Goal: Find contact information: Find contact information

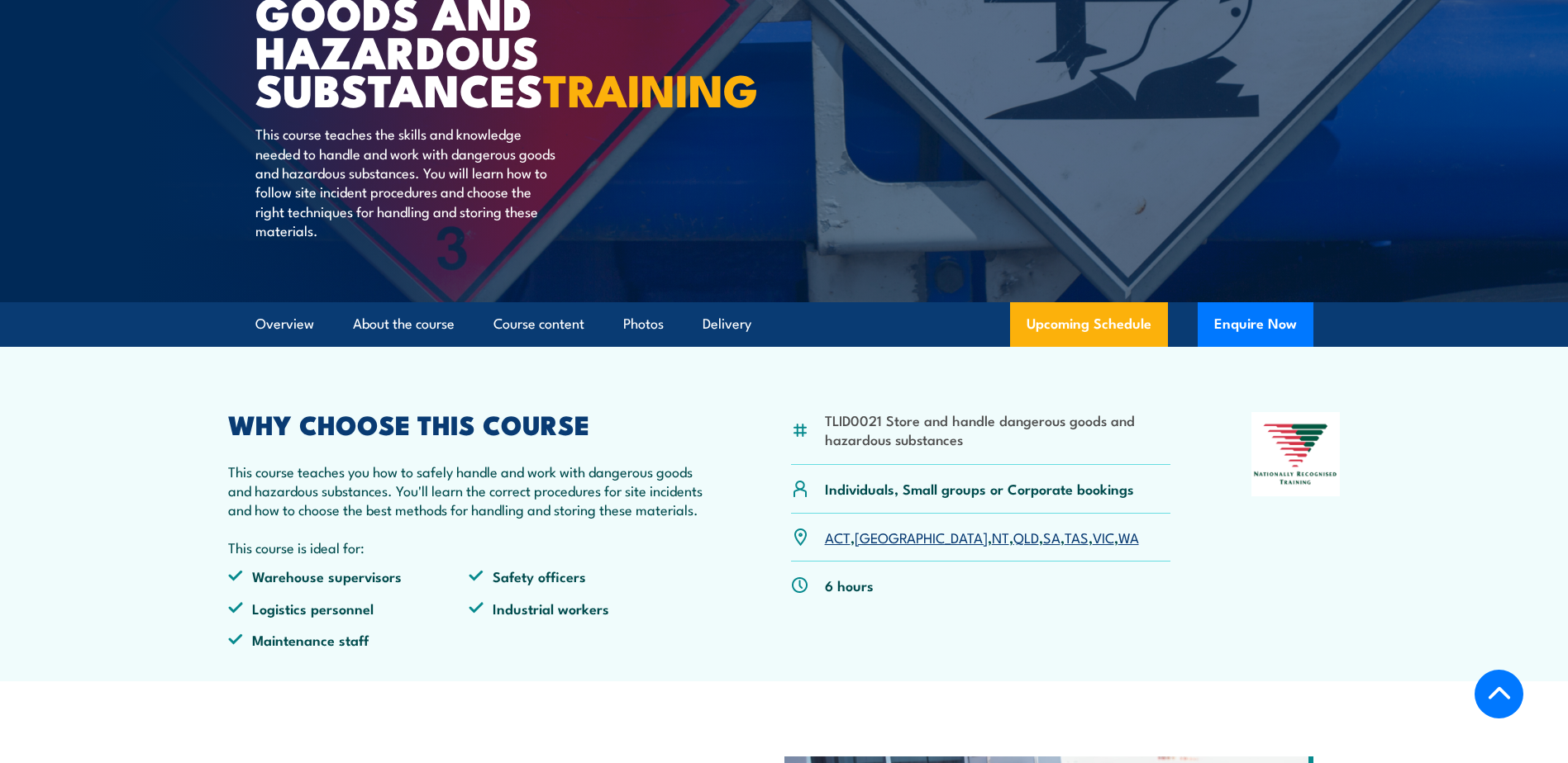
scroll to position [413, 0]
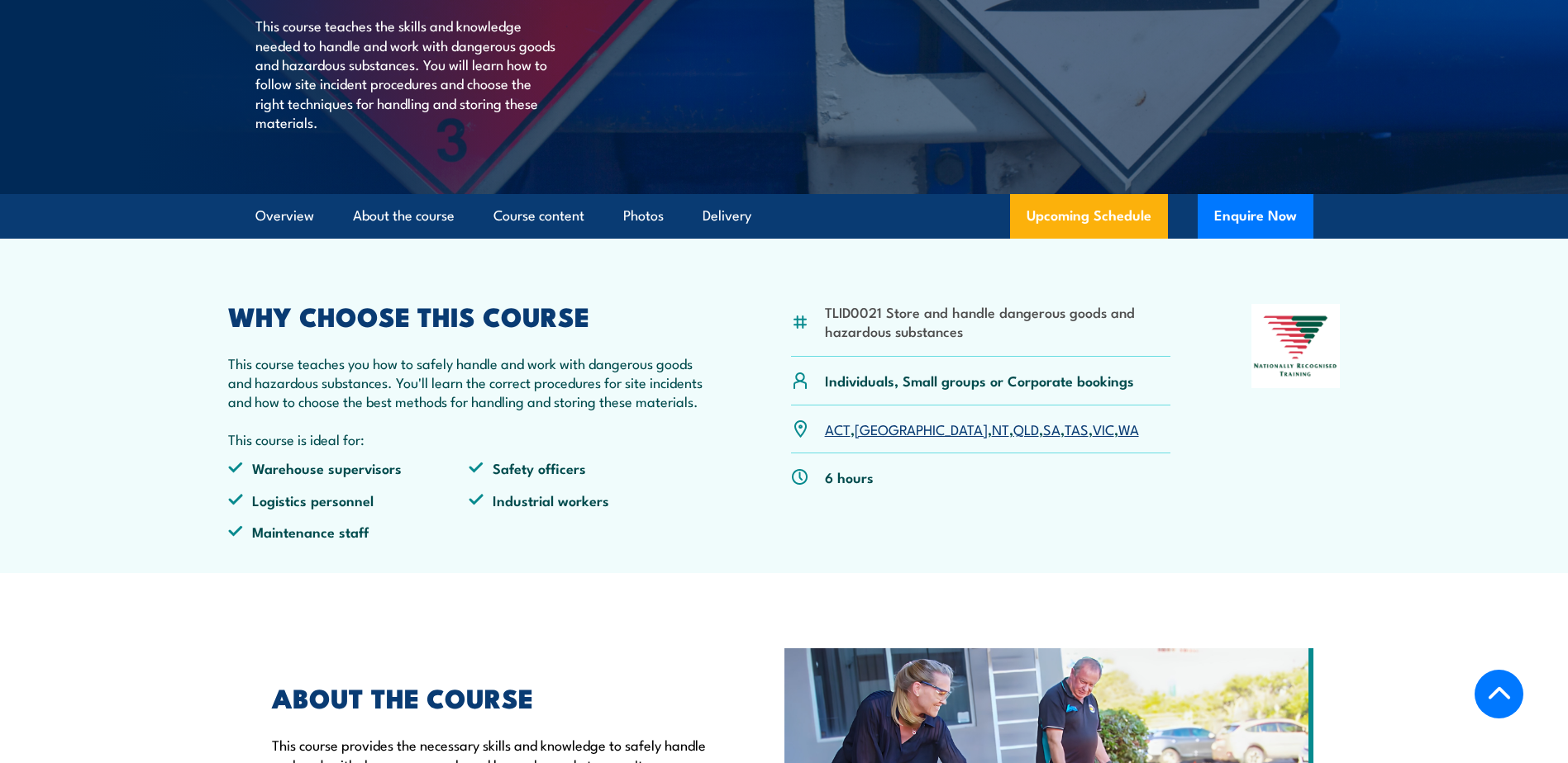
click at [1013, 439] on link "QLD" at bounding box center [1025, 429] width 26 height 20
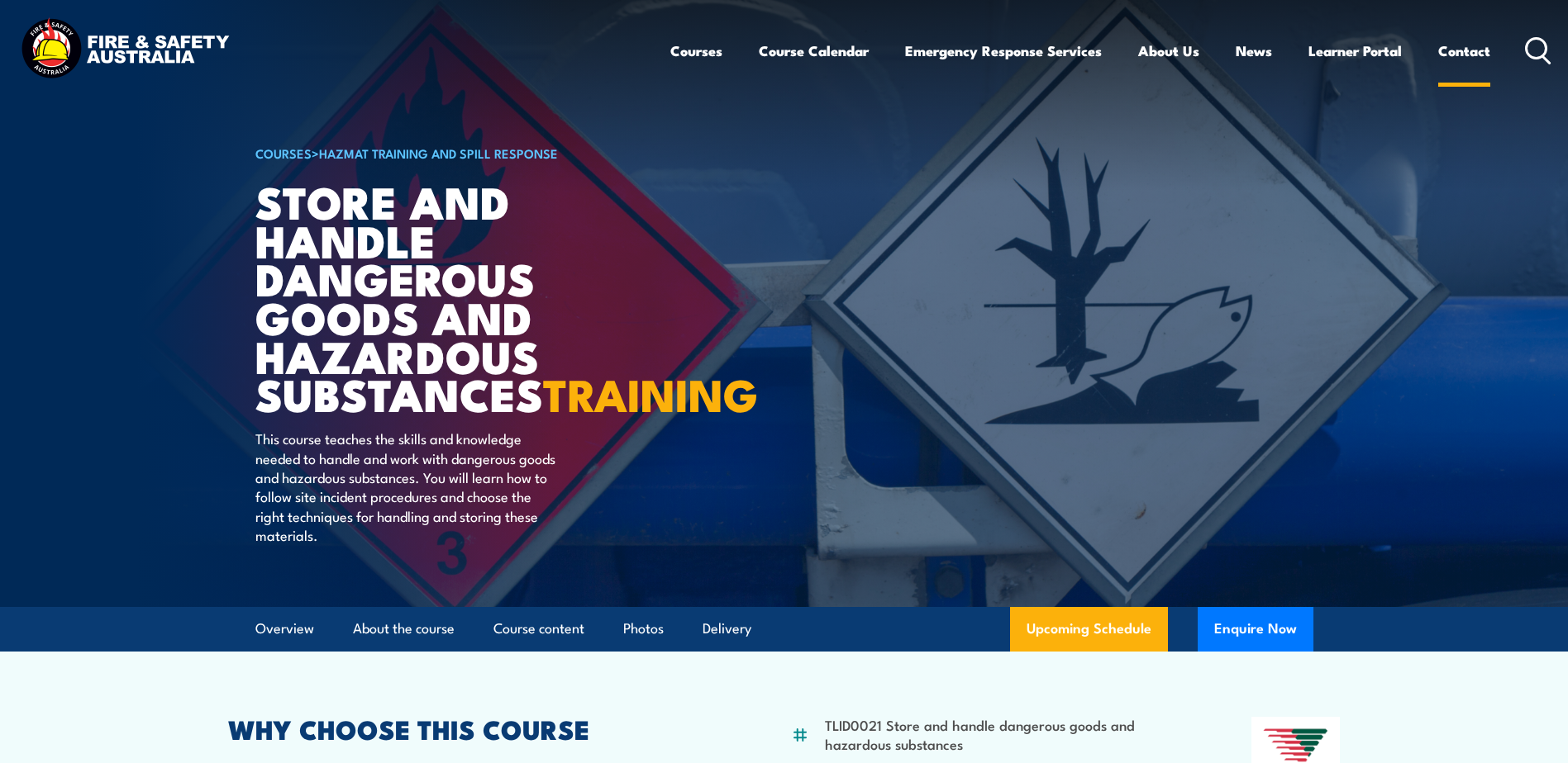
click at [1460, 45] on link "Contact" at bounding box center [1463, 51] width 52 height 44
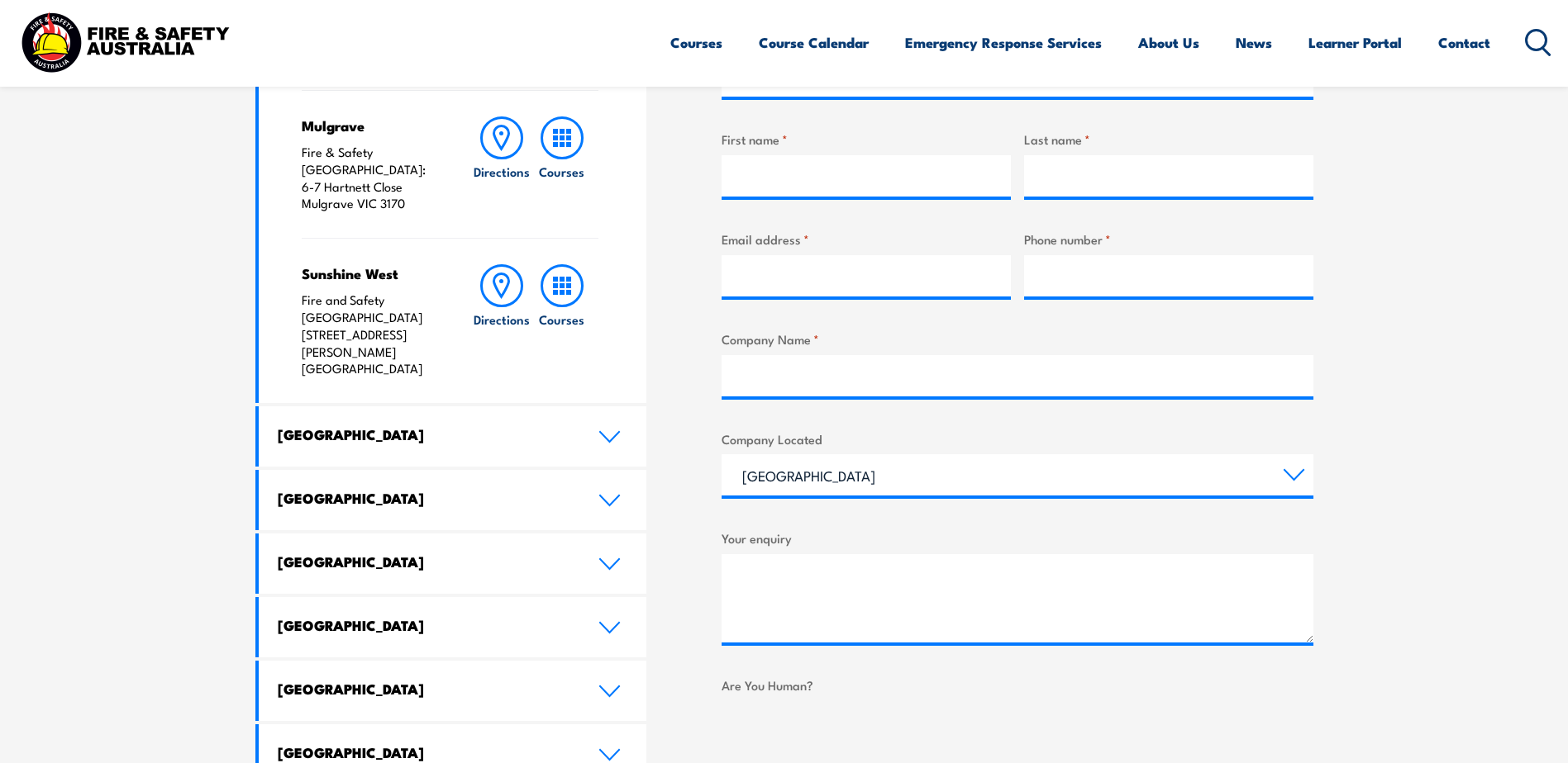
scroll to position [661, 0]
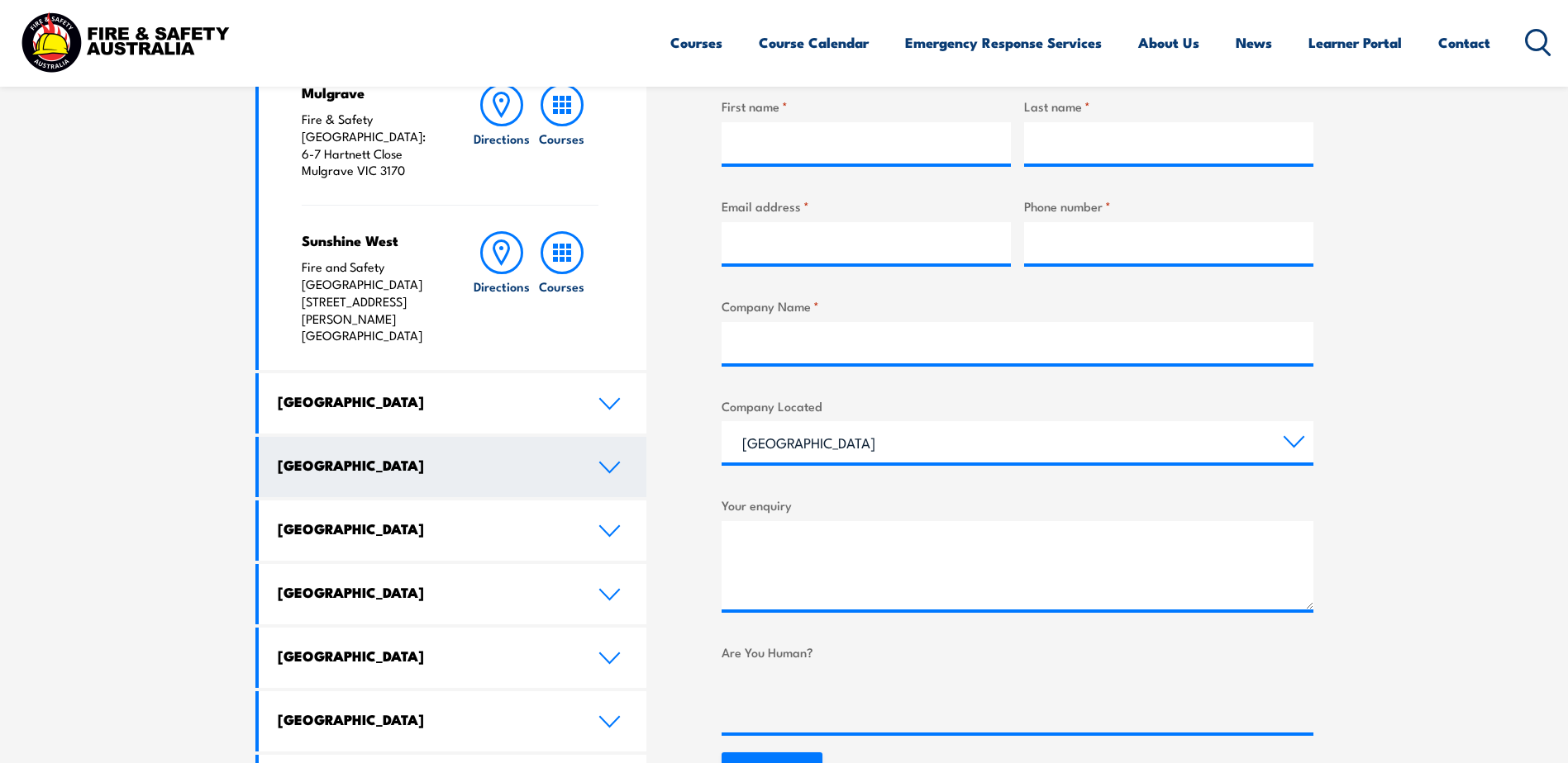
click at [352, 437] on link "[GEOGRAPHIC_DATA]" at bounding box center [453, 467] width 388 height 61
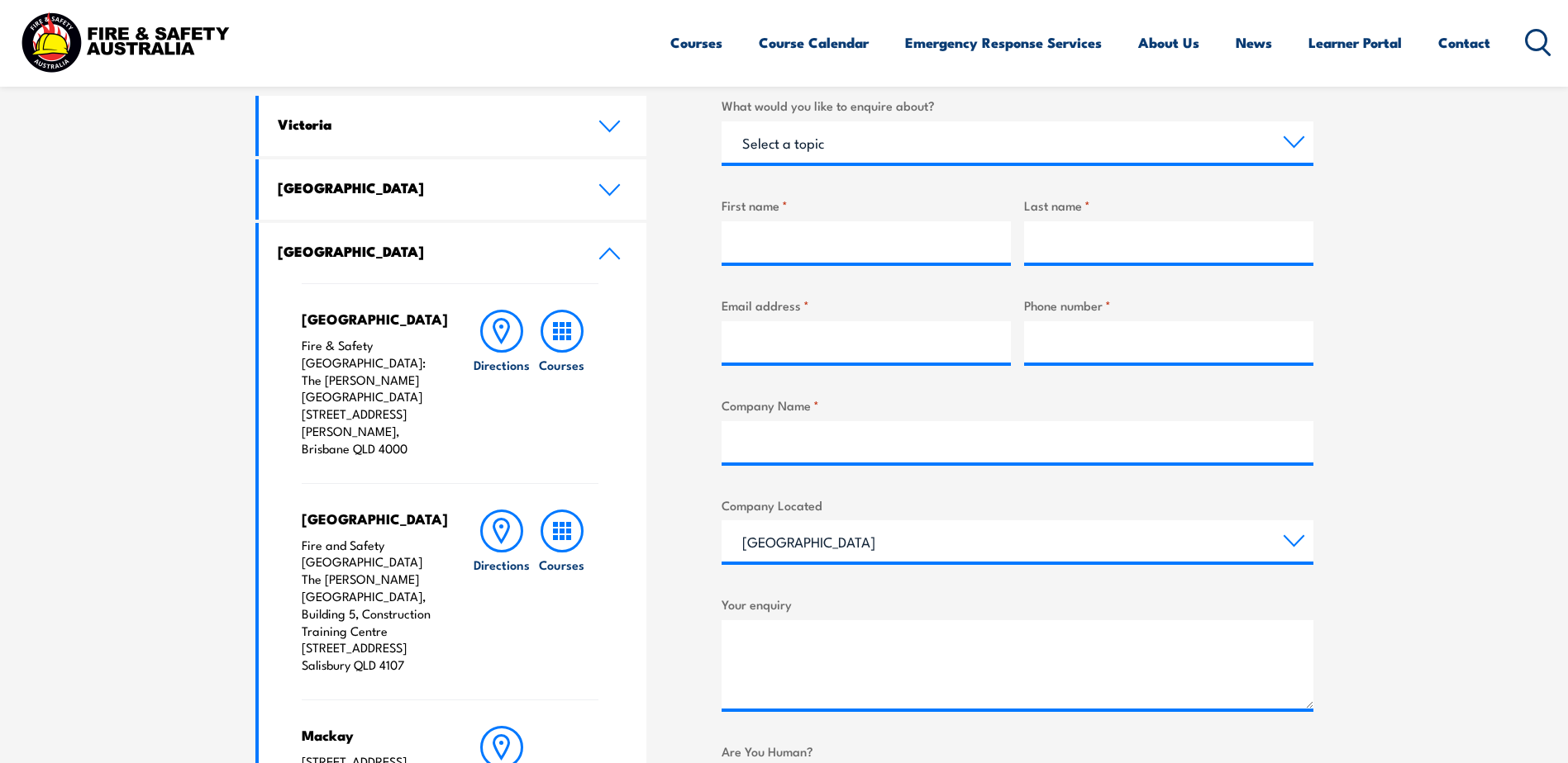
scroll to position [330, 0]
